Goal: Navigation & Orientation: Find specific page/section

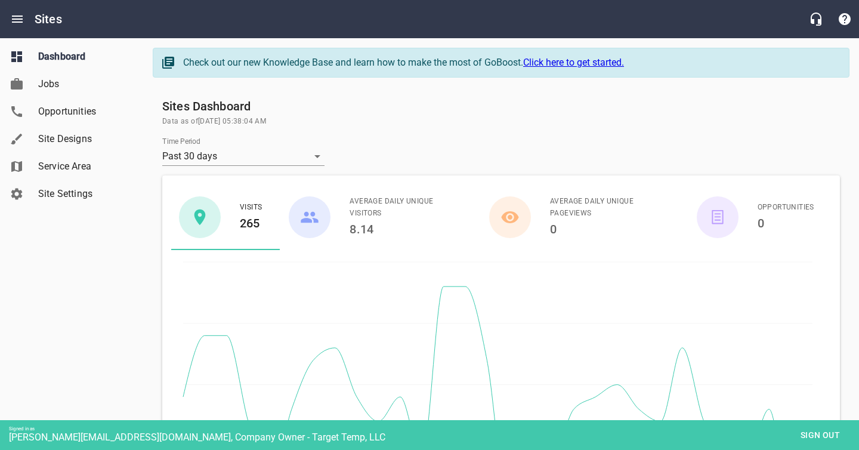
click at [59, 137] on span "Site Designs" at bounding box center [83, 139] width 91 height 14
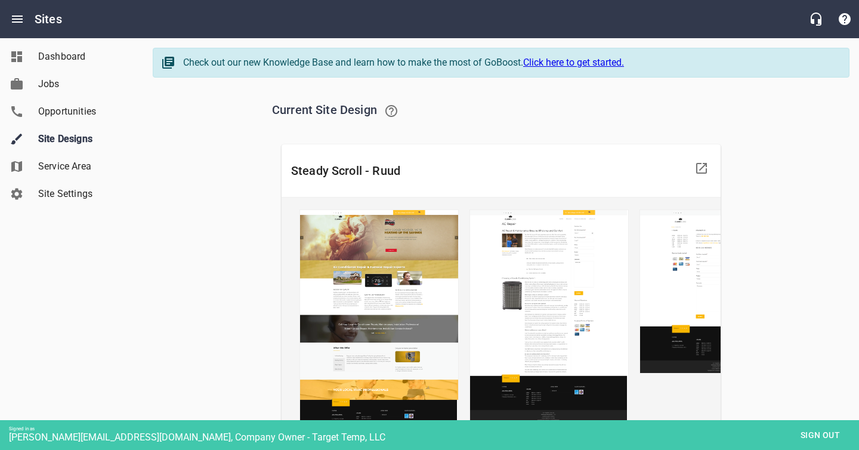
click at [817, 428] on span "Sign out" at bounding box center [820, 435] width 50 height 15
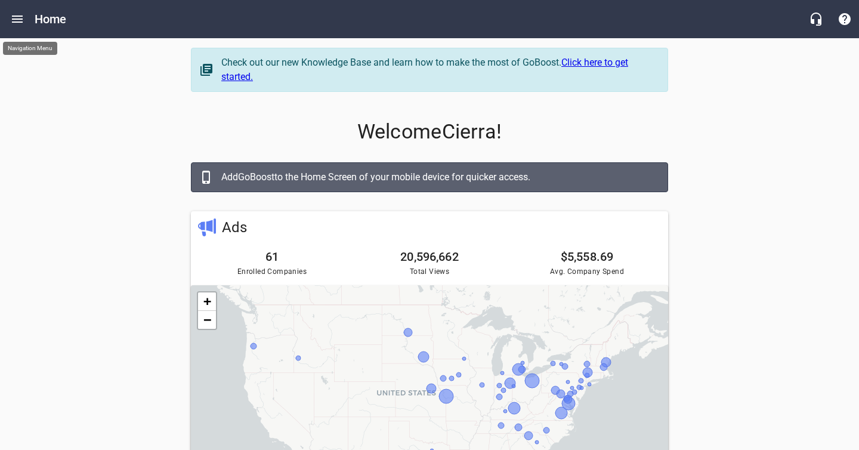
click at [20, 20] on icon "Open drawer" at bounding box center [17, 19] width 14 height 14
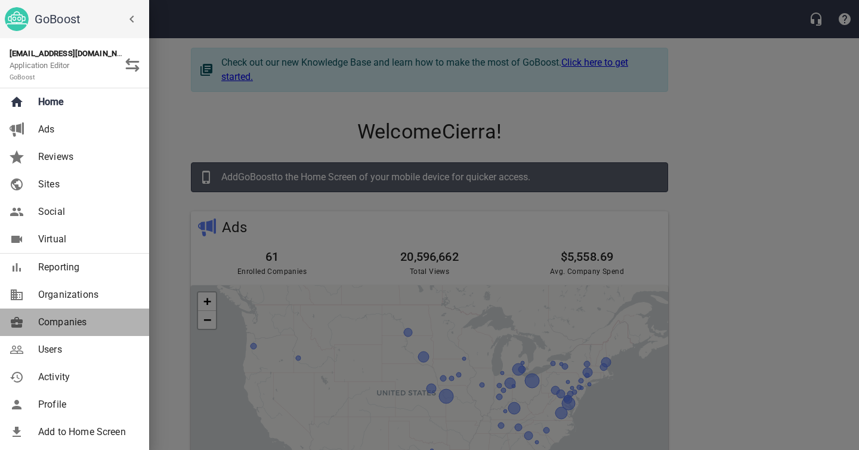
click at [70, 317] on span "Companies" at bounding box center [86, 322] width 97 height 14
